Goal: Communication & Community: Answer question/provide support

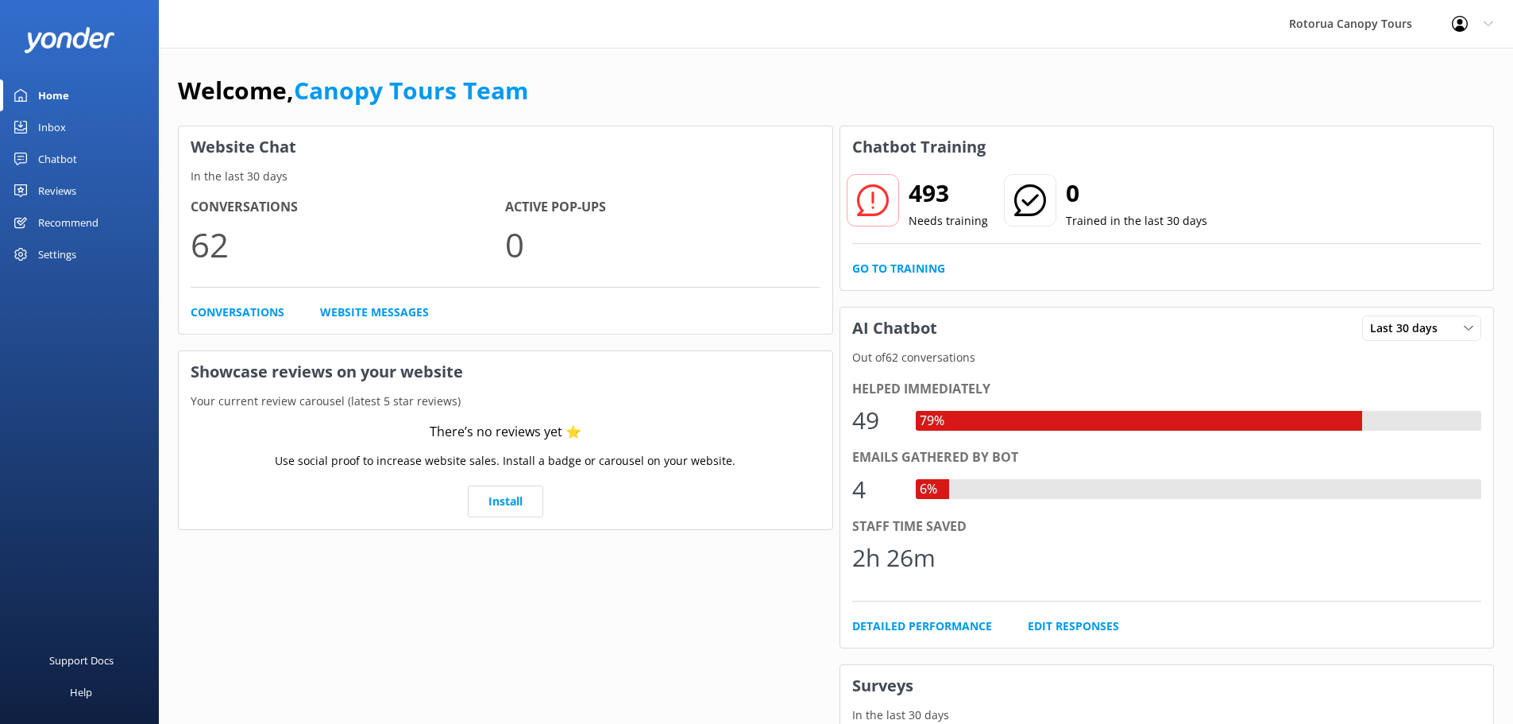
click at [52, 125] on div "Inbox" at bounding box center [52, 127] width 28 height 32
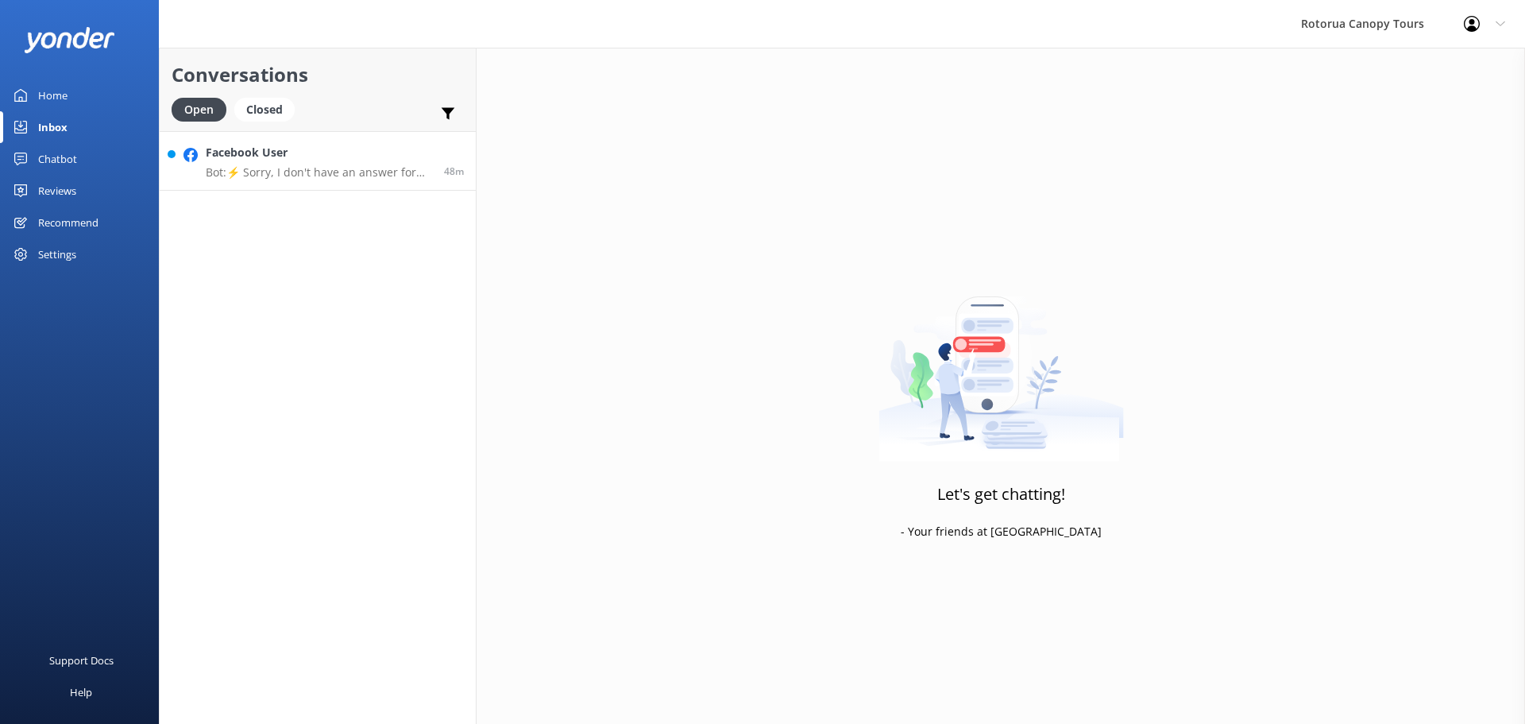
click at [237, 160] on h4 "Facebook User" at bounding box center [319, 152] width 226 height 17
